Goal: Navigation & Orientation: Find specific page/section

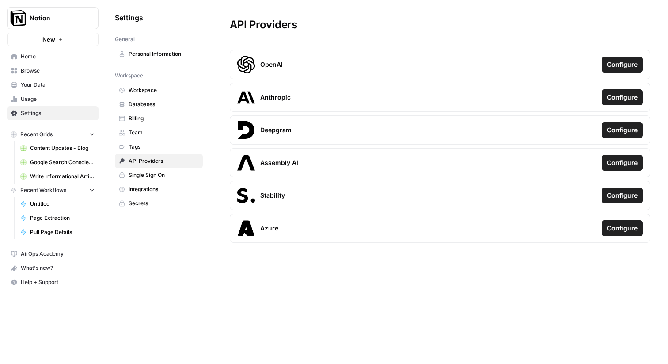
click at [629, 68] on span "Configure" at bounding box center [622, 64] width 30 height 9
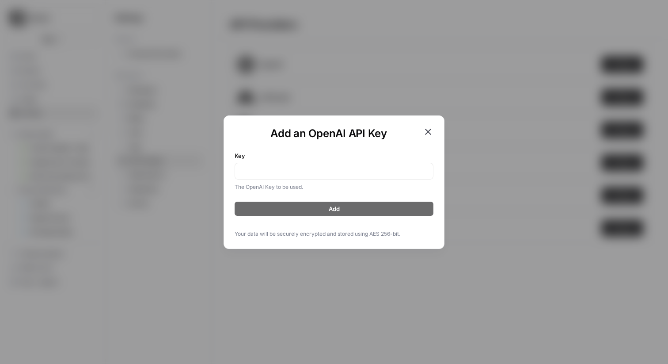
click at [427, 129] on icon "button" at bounding box center [428, 131] width 11 height 11
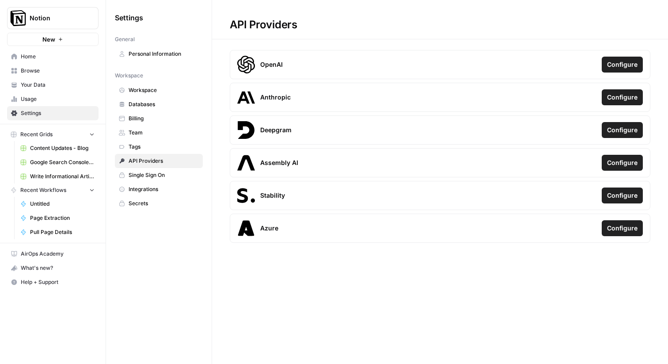
click at [144, 112] on link "Billing" at bounding box center [159, 118] width 88 height 14
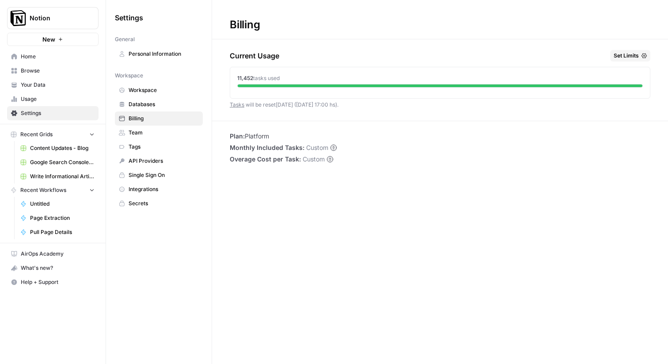
click at [144, 99] on link "Databases" at bounding box center [159, 104] width 88 height 14
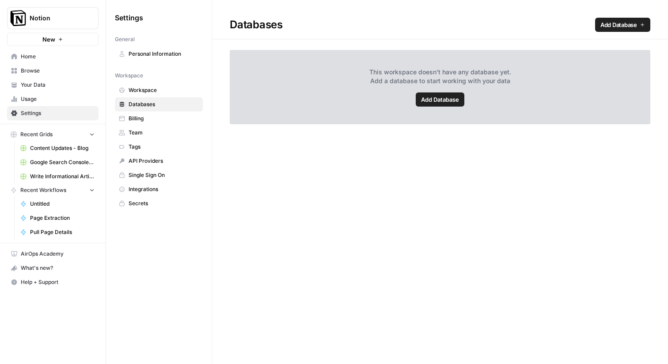
click at [140, 137] on link "Team" at bounding box center [159, 132] width 88 height 14
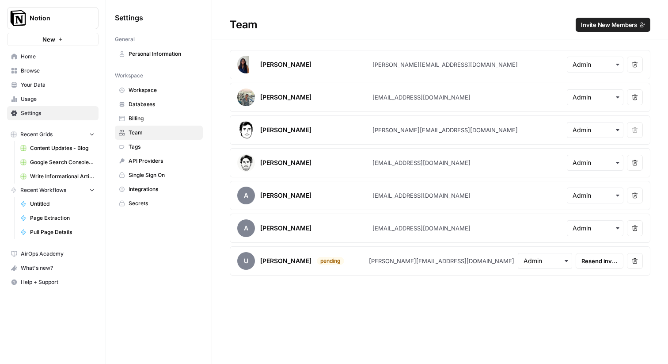
click at [145, 148] on span "Tags" at bounding box center [164, 147] width 70 height 8
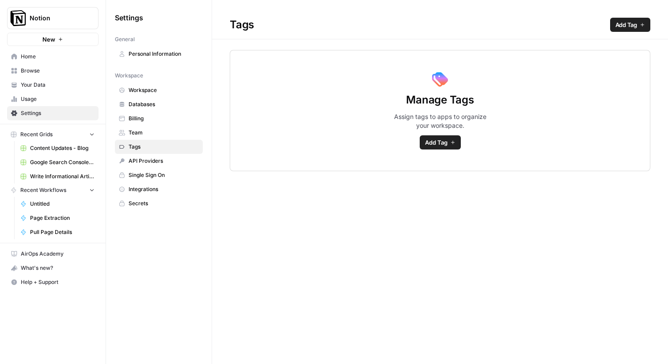
click at [58, 153] on link "Content Updates - Blog" at bounding box center [57, 148] width 82 height 14
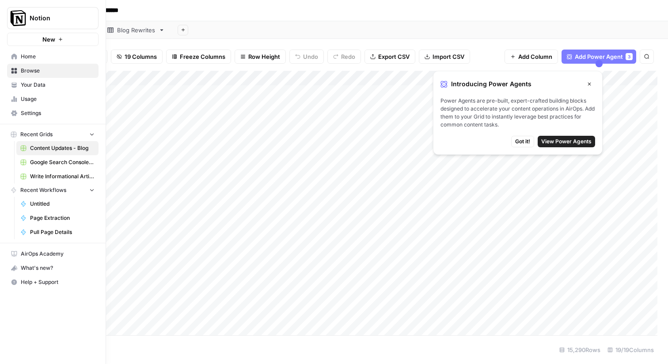
click at [23, 79] on link "Your Data" at bounding box center [52, 85] width 91 height 14
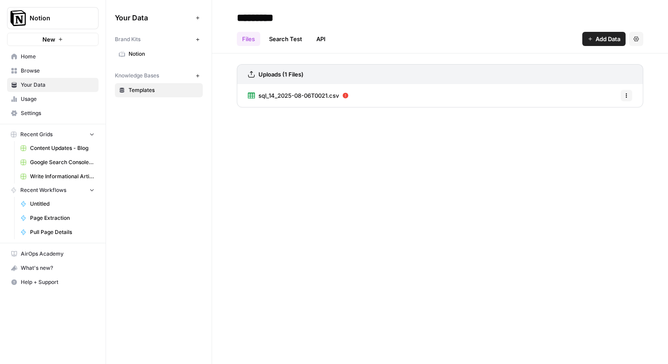
click at [282, 36] on link "Search Test" at bounding box center [286, 39] width 44 height 14
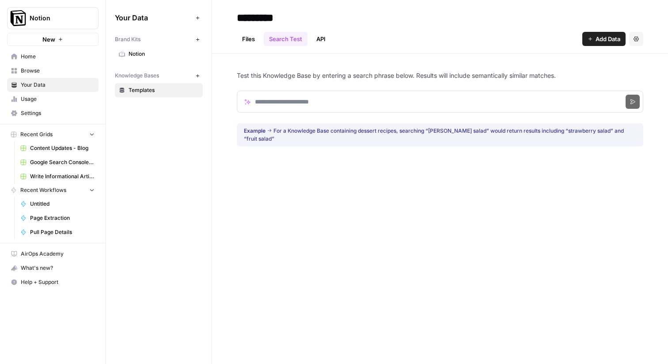
click at [49, 109] on span "Settings" at bounding box center [58, 113] width 74 height 8
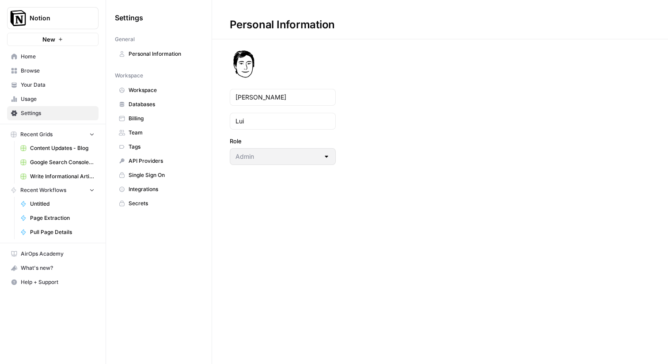
click at [42, 100] on span "Usage" at bounding box center [58, 99] width 74 height 8
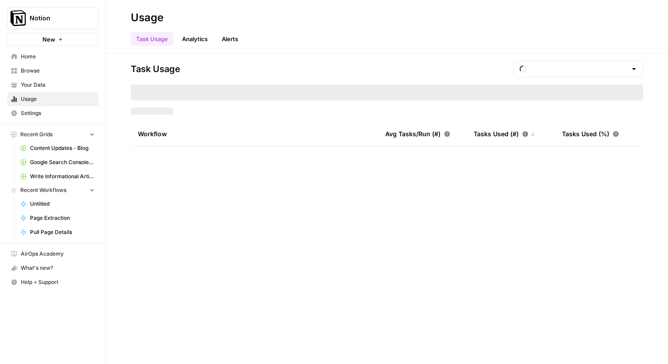
type input "August Tasks"
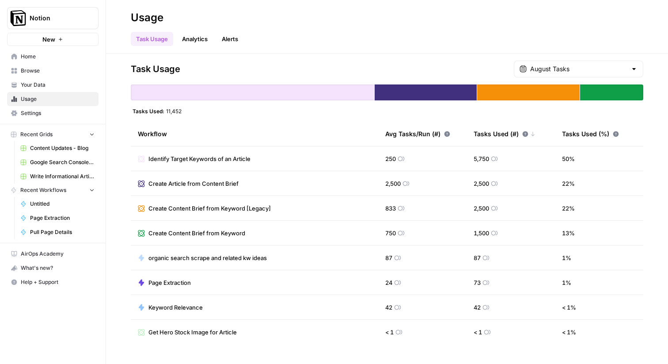
click at [192, 36] on link "Analytics" at bounding box center [195, 39] width 36 height 14
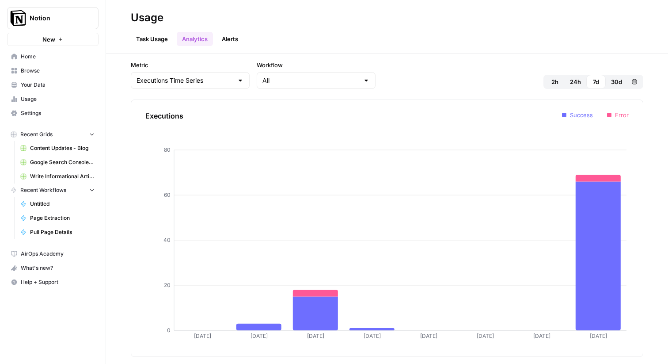
click at [218, 32] on link "Alerts" at bounding box center [229, 39] width 27 height 14
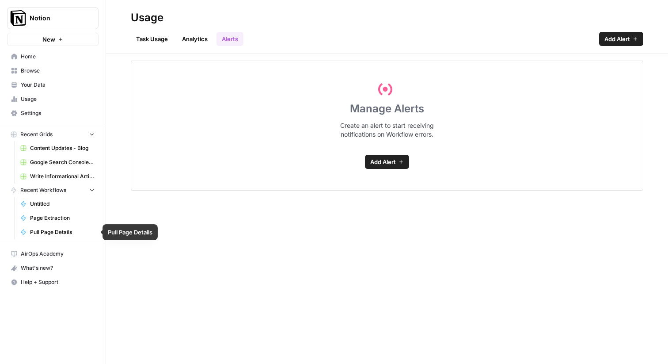
click at [38, 234] on span "Pull Page Details" at bounding box center [62, 232] width 65 height 8
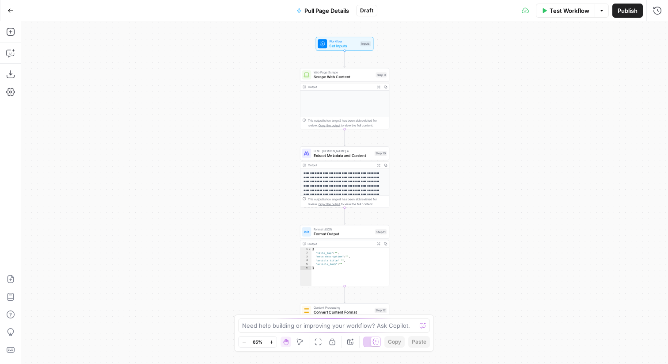
click at [12, 11] on icon "button" at bounding box center [11, 11] width 6 height 6
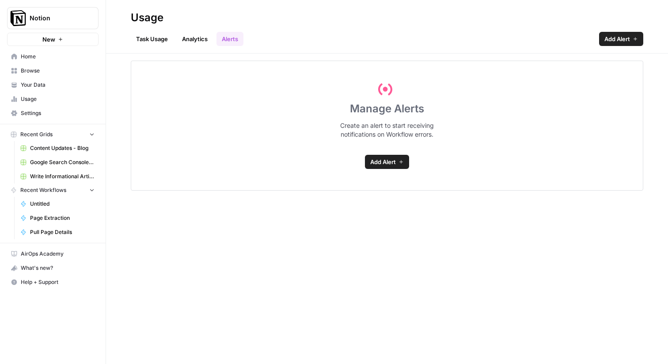
click at [41, 54] on span "Home" at bounding box center [58, 57] width 74 height 8
